Goal: Information Seeking & Learning: Find specific fact

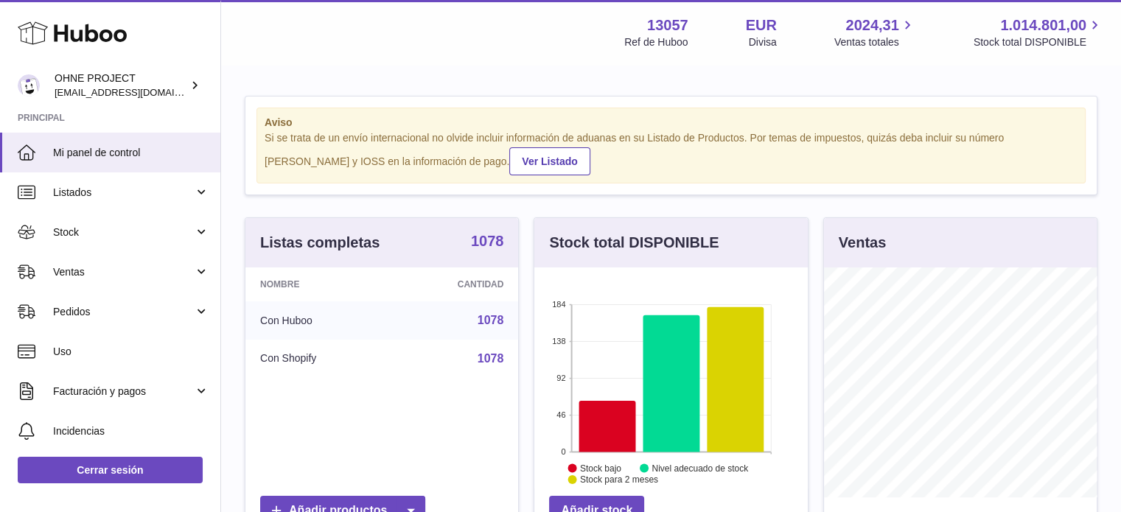
scroll to position [230, 273]
click at [493, 234] on strong "1078" at bounding box center [487, 241] width 33 height 15
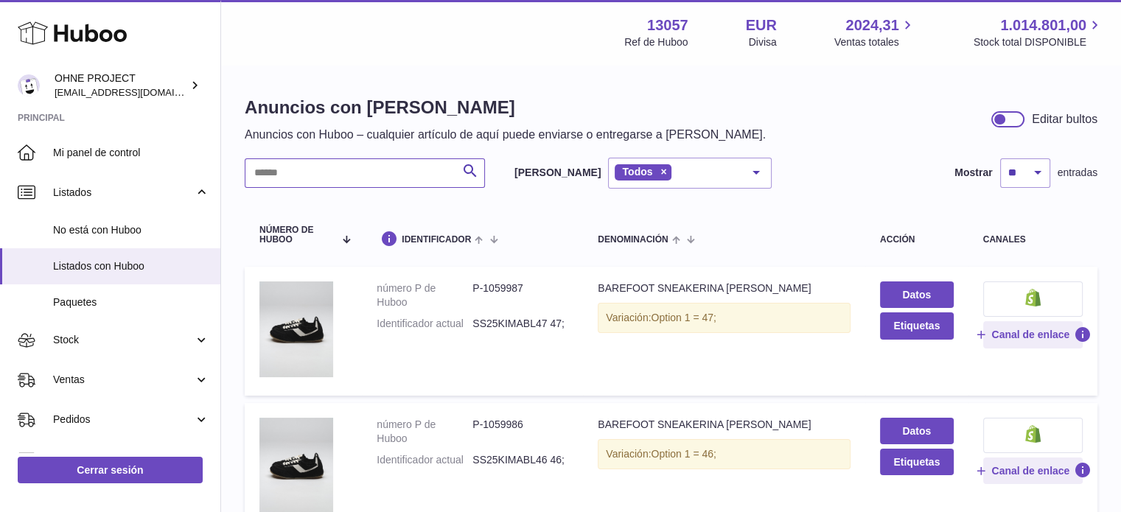
paste input "*******"
click at [321, 175] on input "text" at bounding box center [365, 172] width 240 height 29
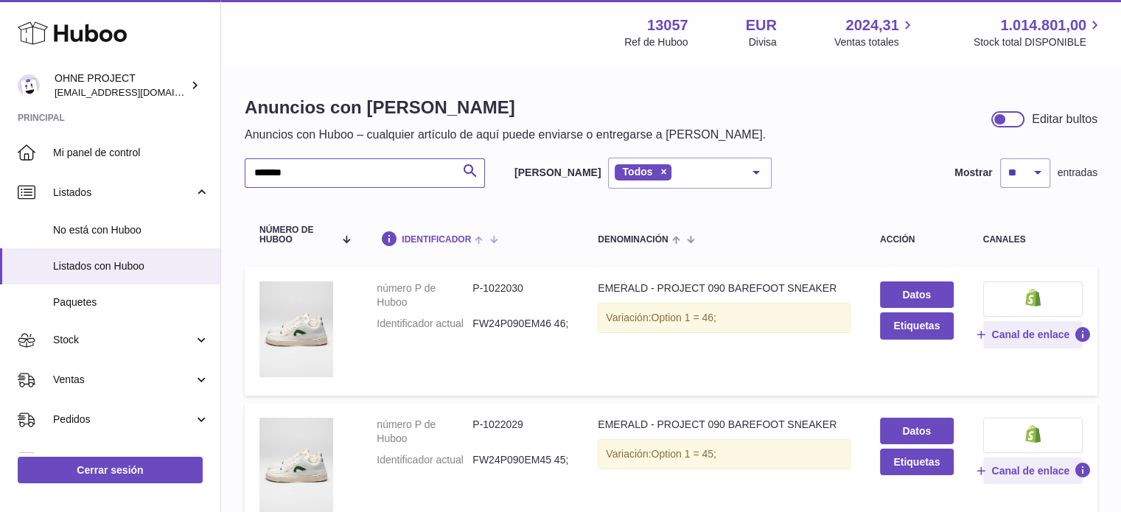
scroll to position [74, 0]
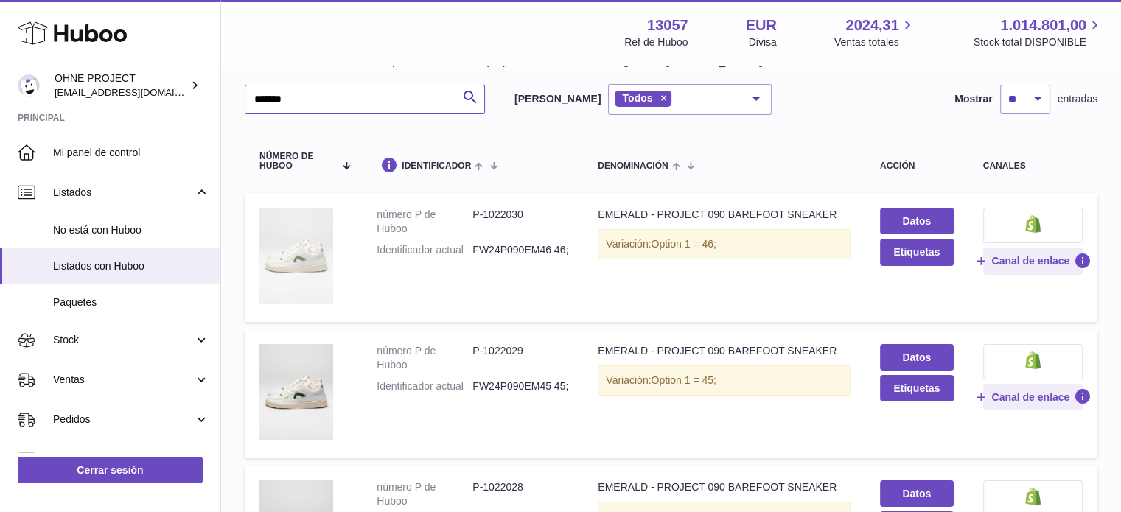
type input "*******"
click at [291, 273] on img at bounding box center [296, 256] width 74 height 96
drag, startPoint x: 472, startPoint y: 246, endPoint x: 548, endPoint y: 244, distance: 76.7
click at [548, 244] on dd "FW24P090EM46 46;" at bounding box center [520, 250] width 96 height 14
copy dd "FW24P090EM46"
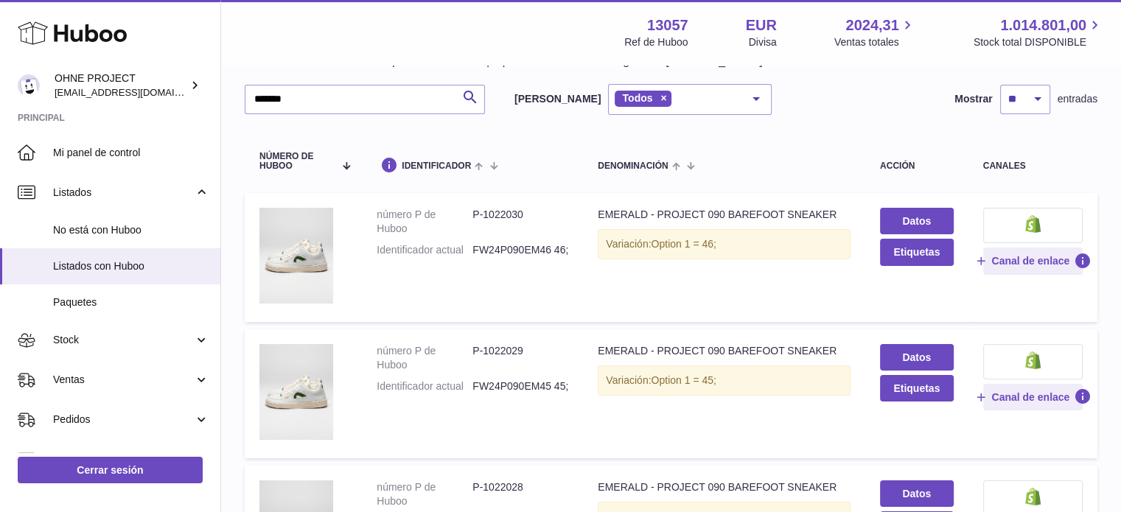
click at [513, 214] on dd "P-1022030" at bounding box center [520, 222] width 96 height 28
copy dd "1022030"
